Goal: Transaction & Acquisition: Purchase product/service

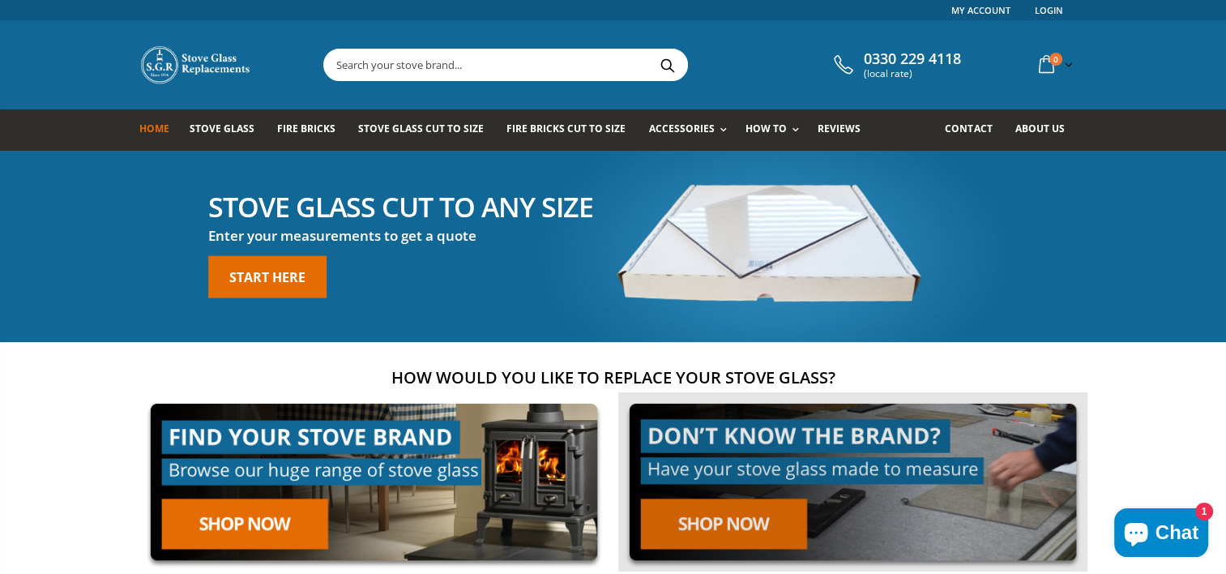
click at [681, 515] on link at bounding box center [852, 481] width 469 height 179
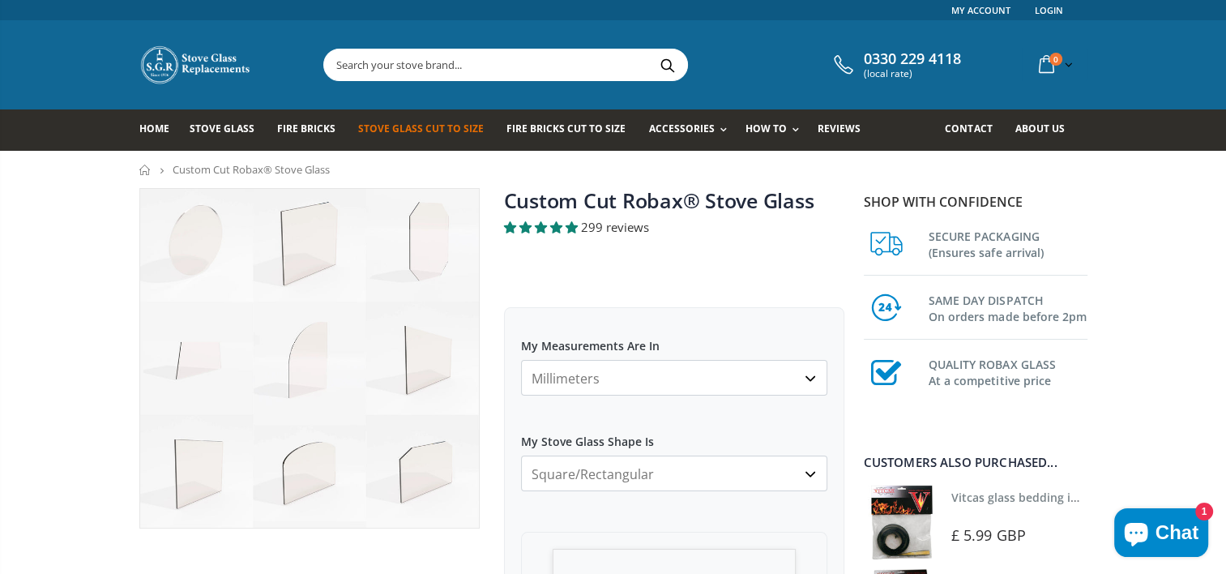
click at [809, 376] on select "Millimeters Centimeters Inches" at bounding box center [674, 378] width 306 height 36
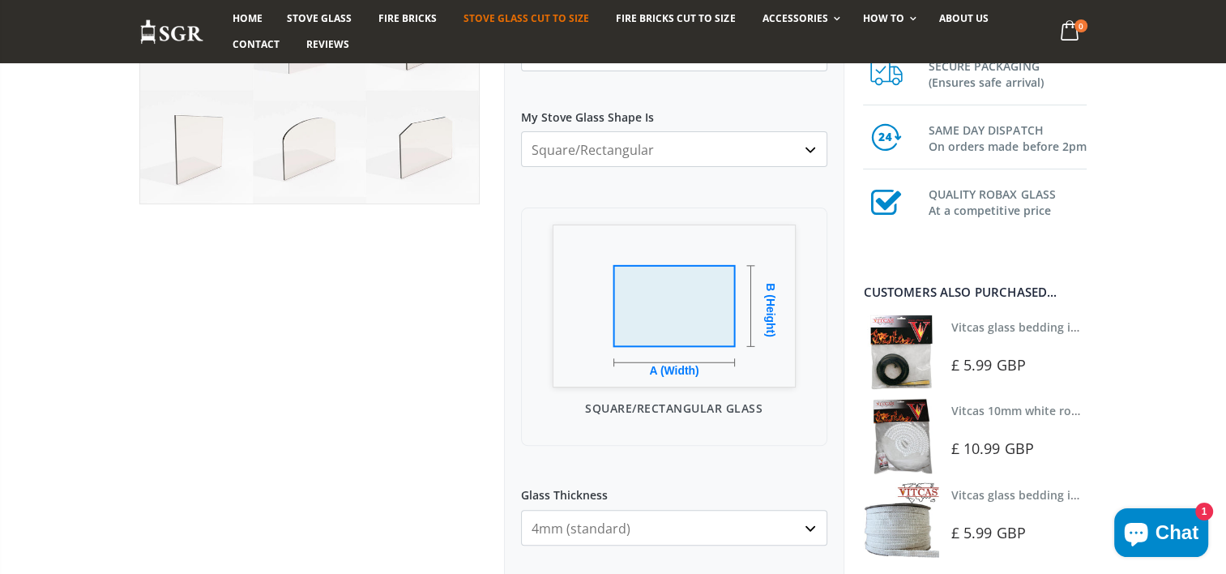
scroll to position [432, 0]
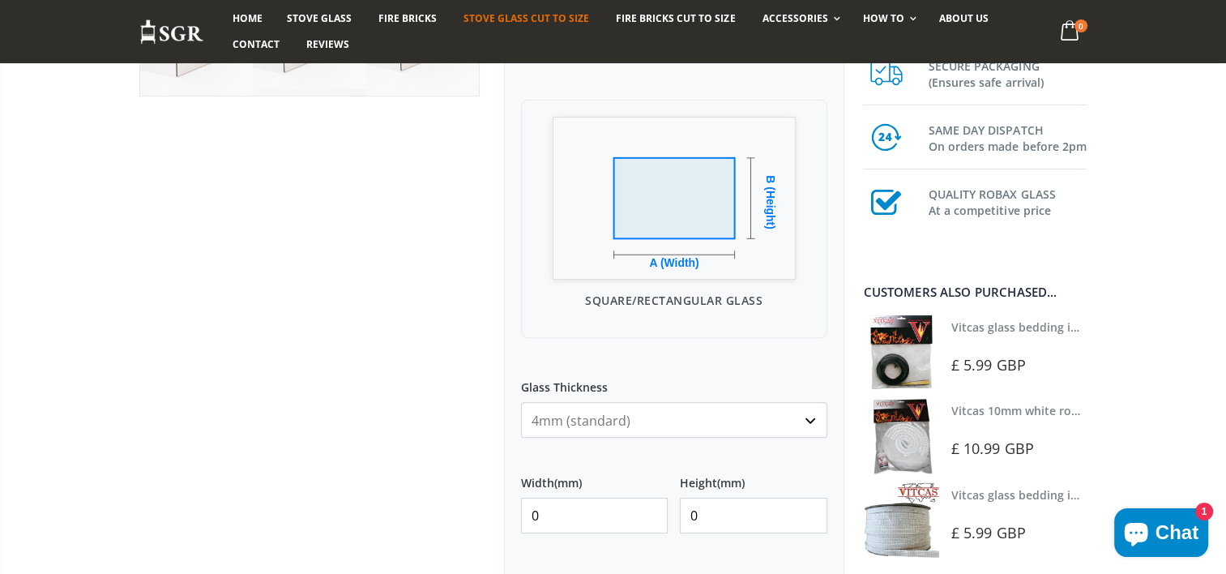
click at [549, 518] on input "0" at bounding box center [594, 515] width 147 height 36
type input "420"
click at [705, 514] on input "0" at bounding box center [753, 515] width 147 height 36
type input "310"
drag, startPoint x: 1230, startPoint y: 565, endPoint x: 233, endPoint y: 463, distance: 1002.5
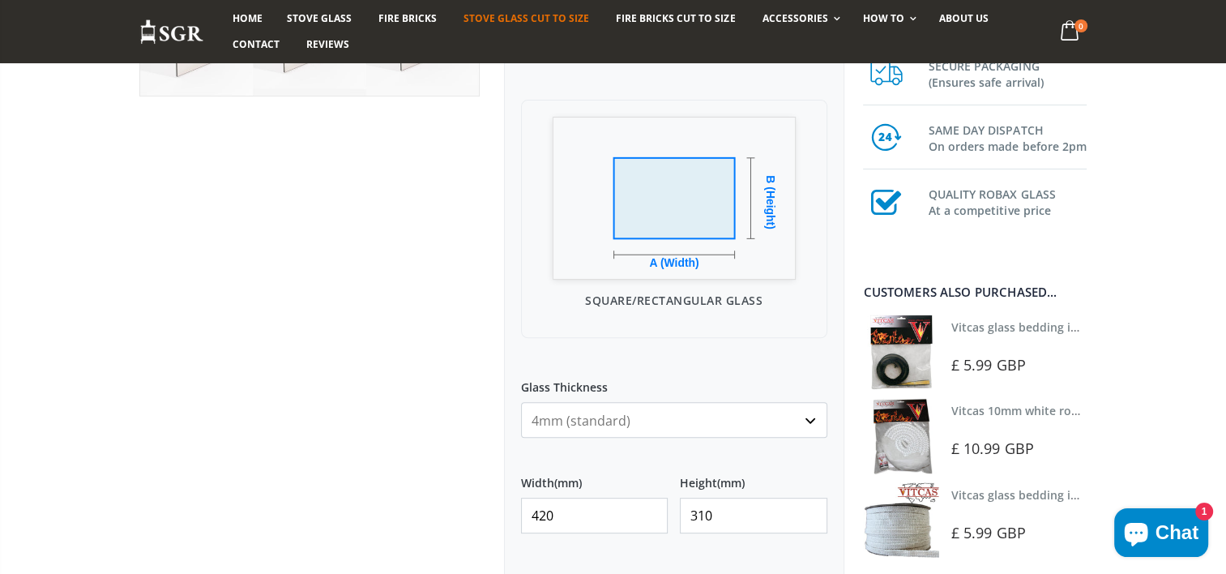
click at [233, 463] on div at bounding box center [309, 360] width 365 height 1209
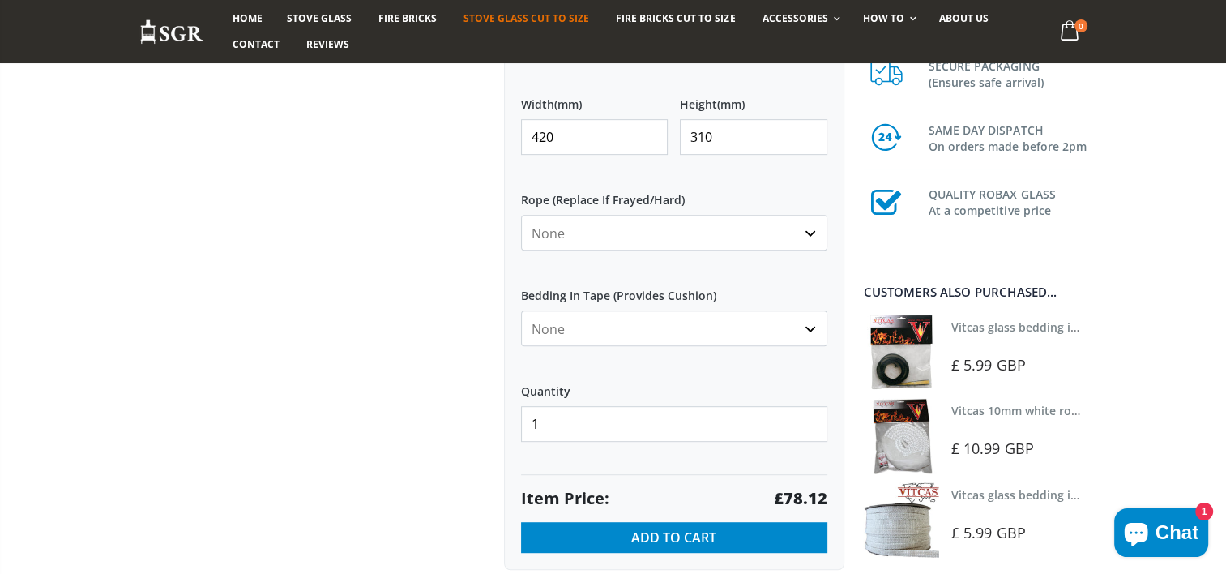
scroll to position [821, 0]
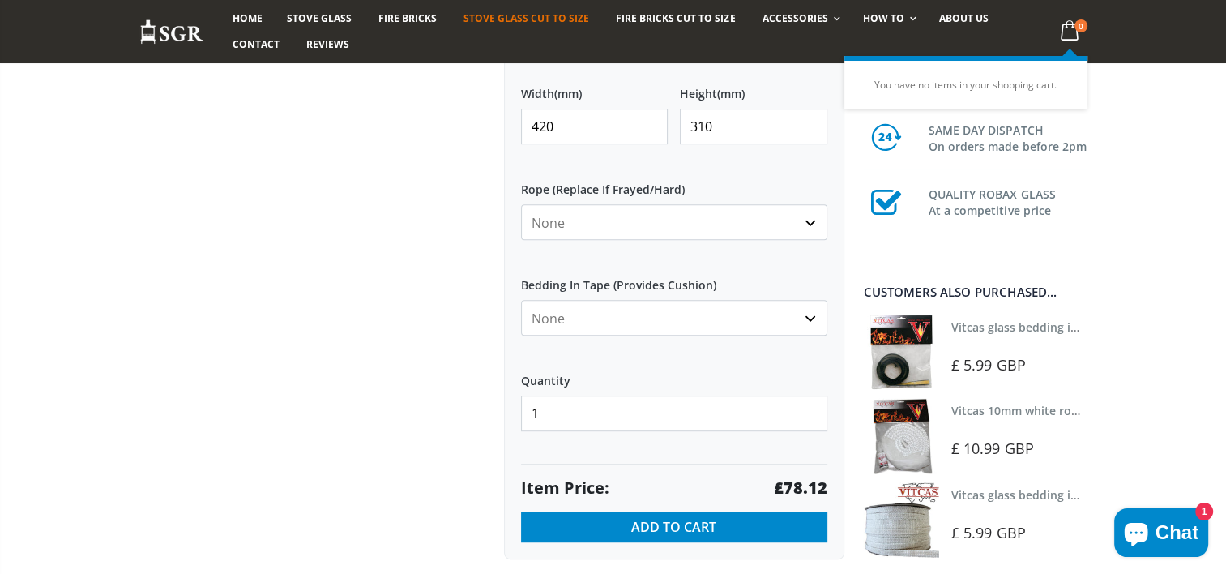
click at [1063, 30] on icon at bounding box center [1069, 30] width 32 height 29
click at [613, 126] on input "420" at bounding box center [594, 127] width 147 height 36
type input "4"
click at [732, 124] on input "310" at bounding box center [753, 127] width 147 height 36
type input "3"
